Goal: Transaction & Acquisition: Purchase product/service

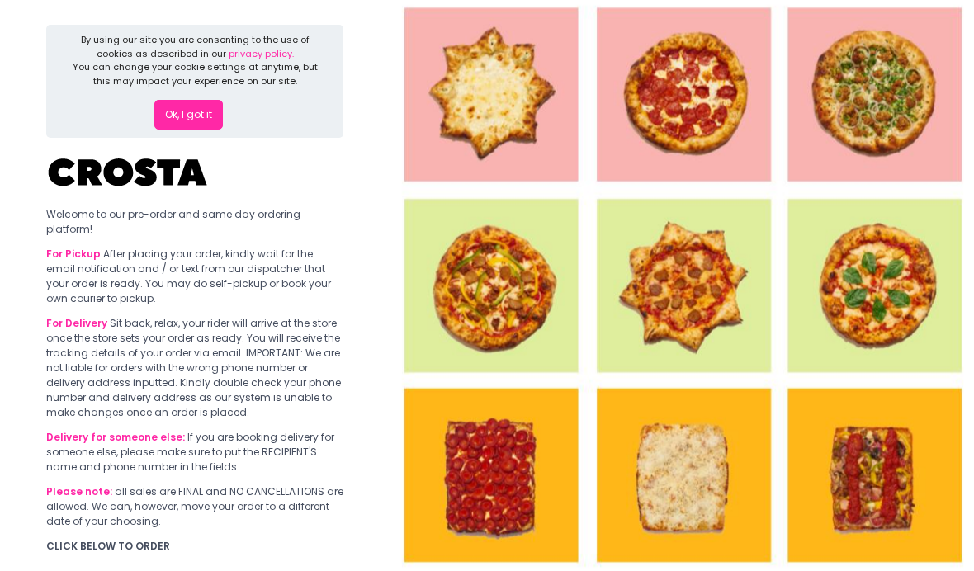
click at [199, 113] on button "Ok, I got it" at bounding box center [188, 115] width 69 height 30
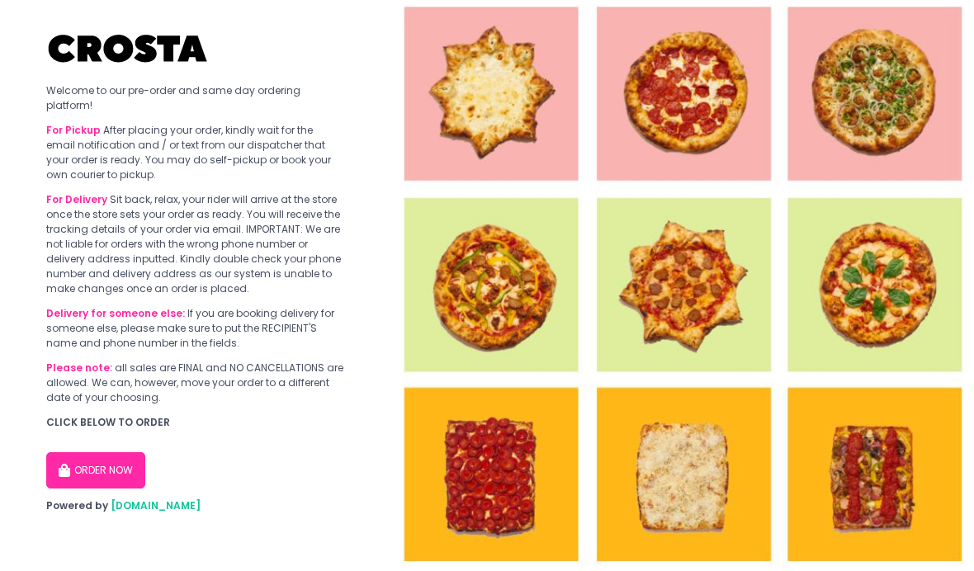
click at [119, 475] on button "ORDER NOW" at bounding box center [95, 471] width 99 height 36
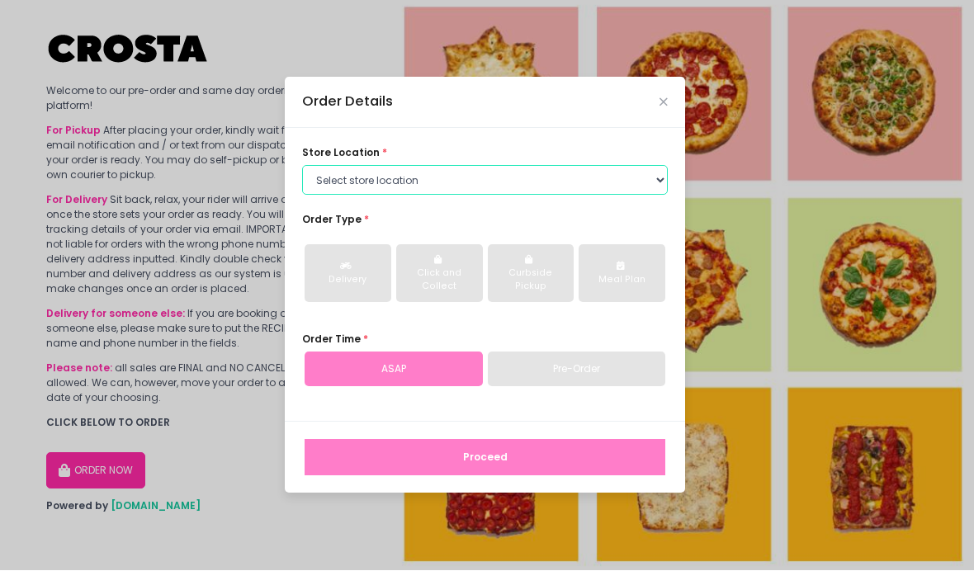
click at [545, 196] on select "Select store location [PERSON_NAME] Pizza - [PERSON_NAME] Pizza - [GEOGRAPHIC_D…" at bounding box center [485, 181] width 366 height 30
select select "65090bae48156caed44a5eb4"
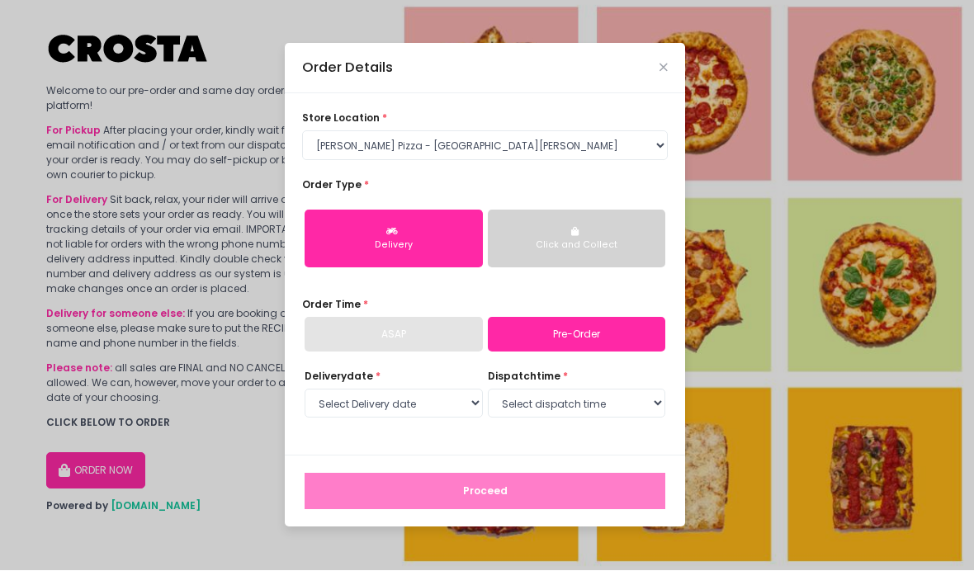
click at [413, 263] on button "Delivery" at bounding box center [394, 240] width 178 height 58
click at [550, 352] on link "Pre-Order" at bounding box center [577, 335] width 178 height 35
click at [433, 352] on div "ASAP" at bounding box center [394, 335] width 178 height 35
click at [446, 419] on select "Select Delivery date [DATE] [DATE] [DATE] [DATE] [DATE] [DATE]" at bounding box center [394, 405] width 178 height 30
select select "[DATE]"
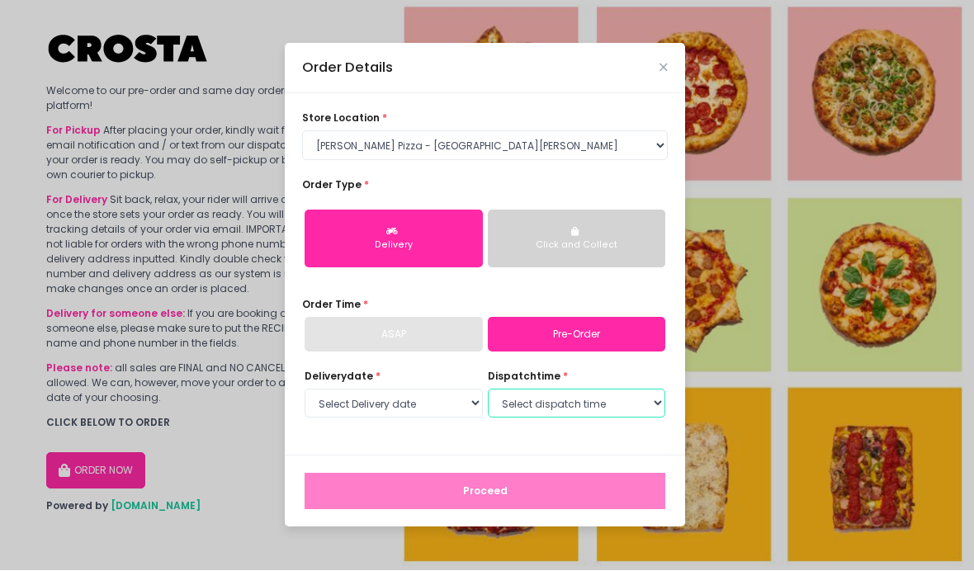
click at [608, 419] on select "Select dispatch time 01:00 PM - 01:30 PM 01:30 PM - 02:00 PM 02:00 PM - 02:30 P…" at bounding box center [577, 405] width 178 height 30
click at [597, 419] on select "Select dispatch time 01:00 PM - 01:30 PM 01:30 PM - 02:00 PM 02:00 PM - 02:30 P…" at bounding box center [577, 405] width 178 height 30
select select "13:00"
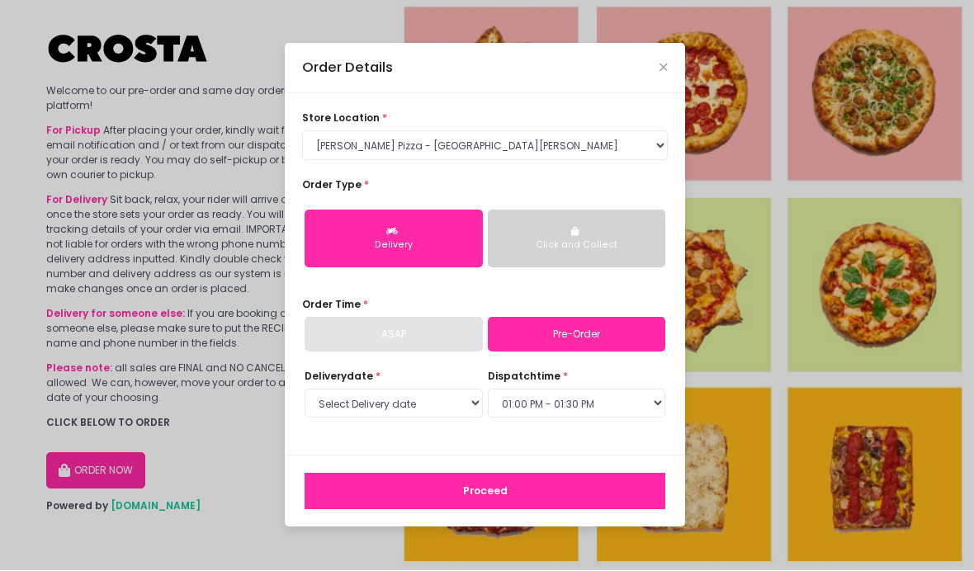
click at [585, 510] on button "Proceed" at bounding box center [485, 492] width 361 height 36
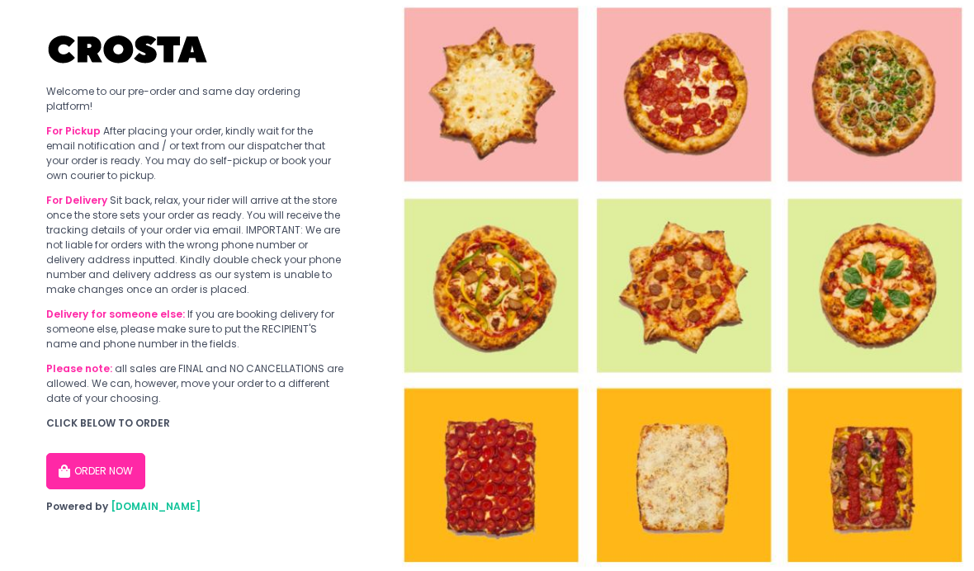
click at [111, 464] on button "ORDER NOW" at bounding box center [95, 471] width 99 height 36
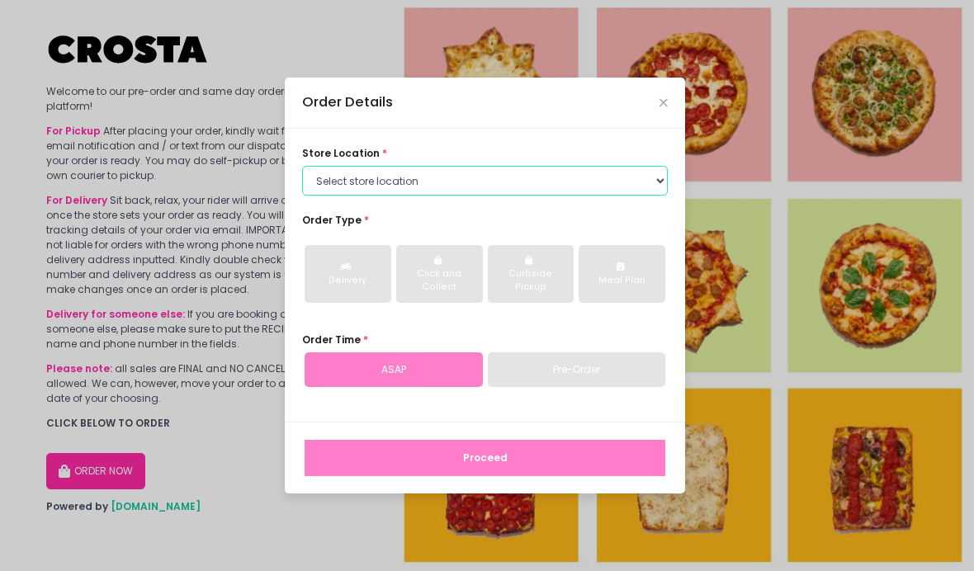
click at [604, 196] on select "Select store location Crosta Pizza - Salcedo Crosta Pizza - San Juan" at bounding box center [485, 181] width 366 height 30
select select "65090bae48156caed44a5eb4"
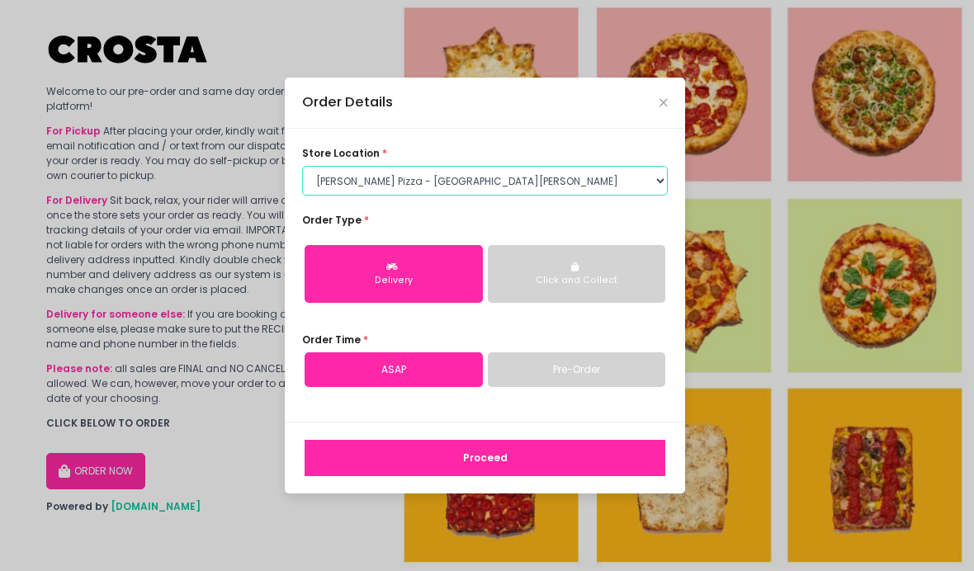
scroll to position [47, 0]
click at [523, 440] on button "Proceed" at bounding box center [485, 458] width 361 height 36
